Goal: Use online tool/utility: Utilize a website feature to perform a specific function

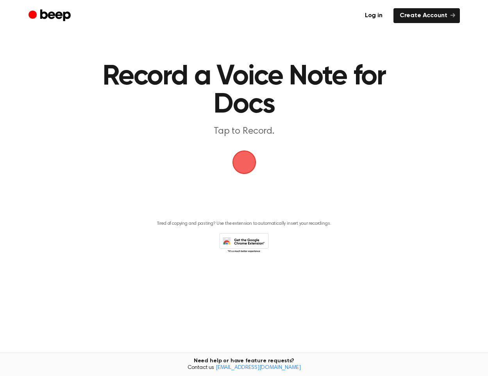
click at [240, 170] on span "button" at bounding box center [243, 162] width 27 height 27
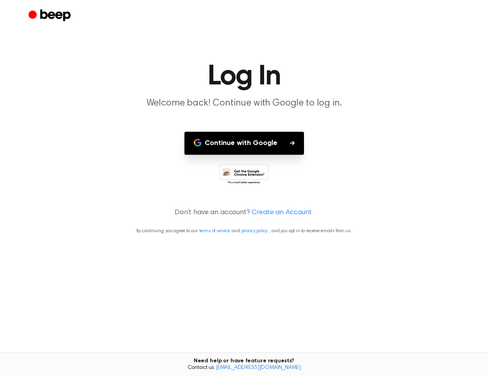
click at [265, 143] on button "Continue with Google" at bounding box center [243, 143] width 119 height 23
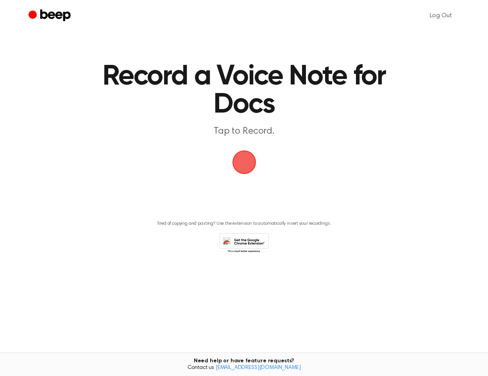
click at [249, 157] on span "button" at bounding box center [244, 162] width 30 height 30
click at [247, 159] on span "button" at bounding box center [244, 162] width 30 height 30
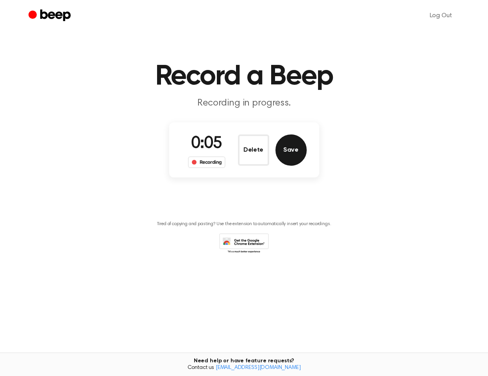
click at [286, 152] on button "Save" at bounding box center [290, 149] width 31 height 31
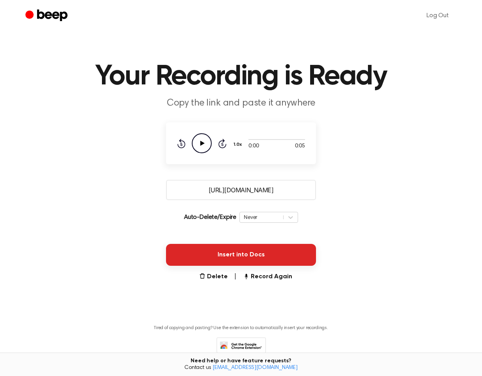
click at [200, 257] on button "Insert into Docs" at bounding box center [241, 255] width 150 height 22
